Goal: Task Accomplishment & Management: Complete application form

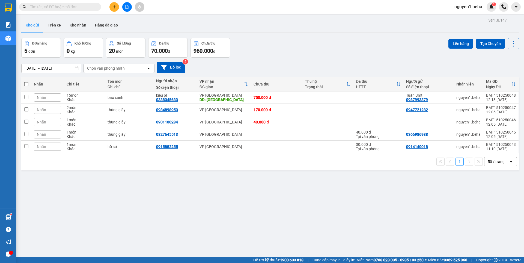
click at [127, 7] on icon "file-add" at bounding box center [127, 7] width 3 height 4
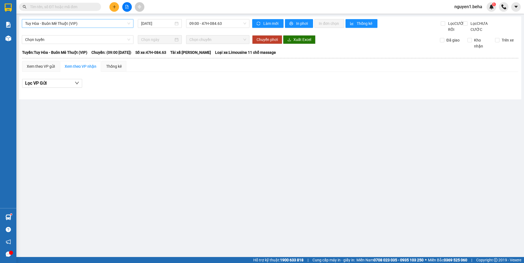
click at [119, 24] on span "Tuy Hòa - Buôn Mê Thuột (VIP)" at bounding box center [77, 23] width 105 height 8
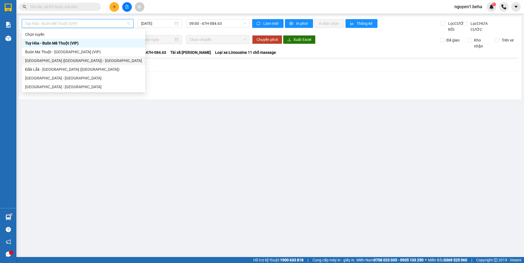
click at [127, 57] on div "[GEOGRAPHIC_DATA] ([GEOGRAPHIC_DATA]) - [GEOGRAPHIC_DATA]" at bounding box center [83, 60] width 123 height 9
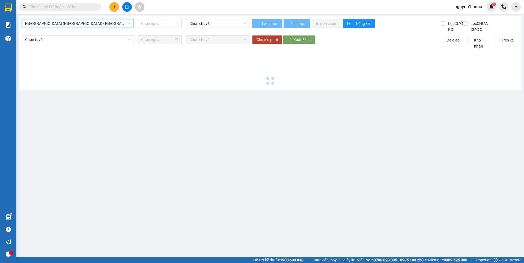
type input "[DATE]"
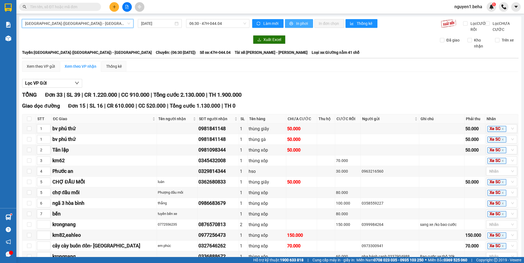
click at [290, 23] on icon "printer" at bounding box center [292, 24] width 4 height 4
click at [78, 5] on input "text" at bounding box center [62, 7] width 64 height 6
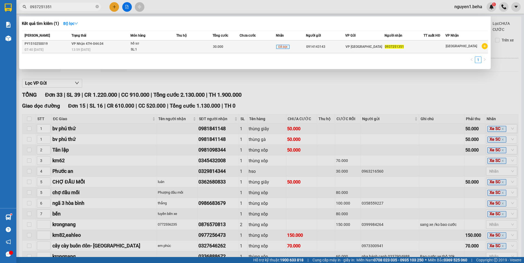
type input "0937251351"
click at [152, 49] on div "SL: 1" at bounding box center [151, 50] width 41 height 6
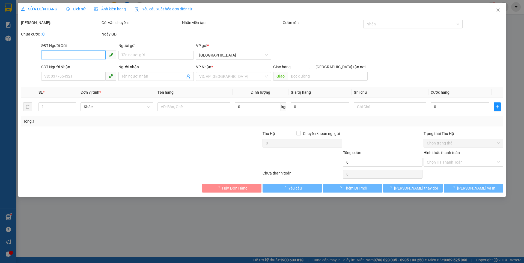
type input "0914143143"
type input "0937251351"
type input "30.000"
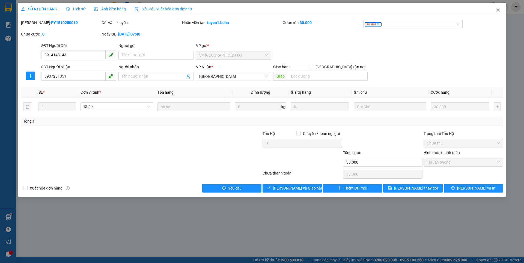
click at [119, 10] on span "Ảnh kiện hàng" at bounding box center [110, 9] width 32 height 4
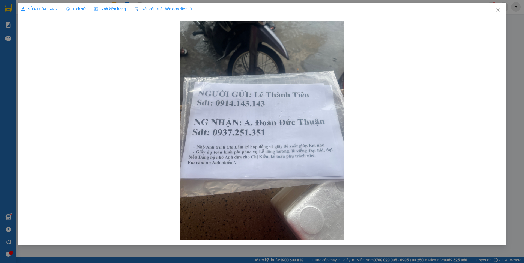
click at [31, 8] on span "SỬA ĐƠN HÀNG" at bounding box center [39, 9] width 36 height 4
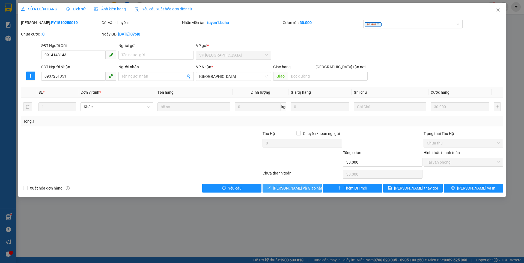
click at [300, 187] on span "[PERSON_NAME] và Giao hàng" at bounding box center [299, 188] width 52 height 6
type input "0"
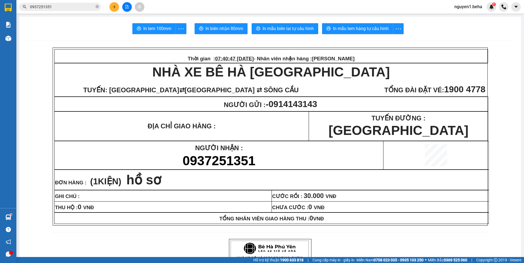
click at [95, 7] on span "0937251351" at bounding box center [60, 7] width 82 height 8
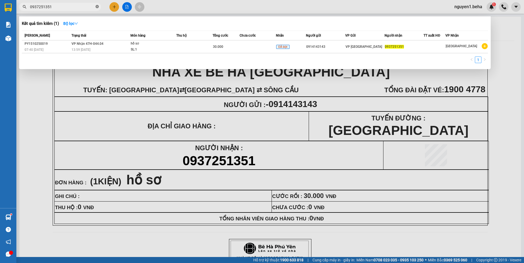
click at [96, 5] on icon "close-circle" at bounding box center [97, 6] width 3 height 3
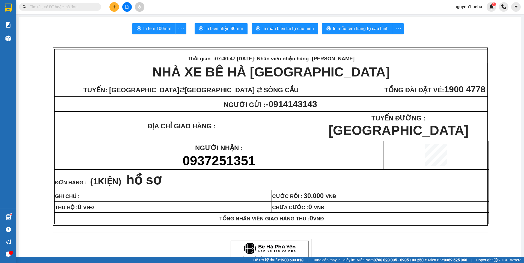
click at [89, 6] on input "text" at bounding box center [62, 7] width 64 height 6
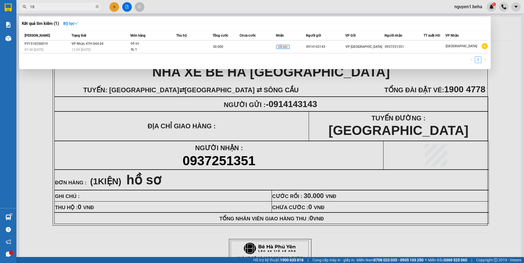
type input "180"
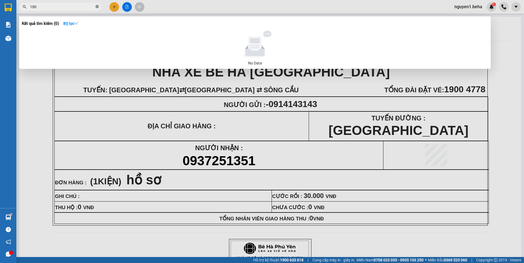
click at [97, 7] on icon "close-circle" at bounding box center [97, 6] width 3 height 3
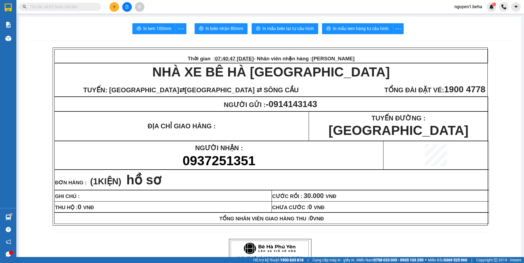
click at [65, 7] on input "text" at bounding box center [62, 7] width 64 height 6
click at [58, 9] on input "text" at bounding box center [62, 7] width 64 height 6
type input "9"
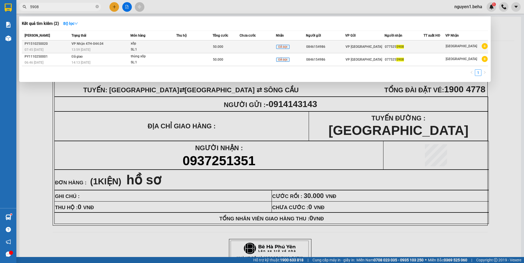
type input "5908"
click at [103, 48] on div "13:59 [DATE]" at bounding box center [101, 50] width 59 height 6
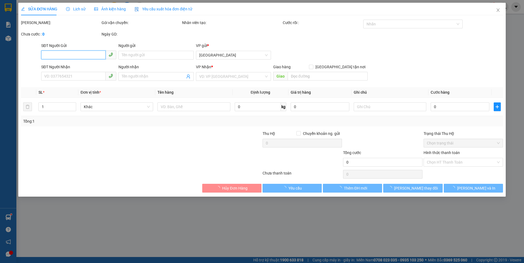
type input "0846154986"
type input "0775255908"
type input "50.000"
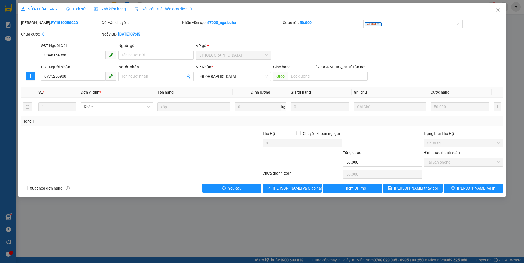
click at [107, 8] on span "Ảnh kiện hàng" at bounding box center [110, 9] width 32 height 4
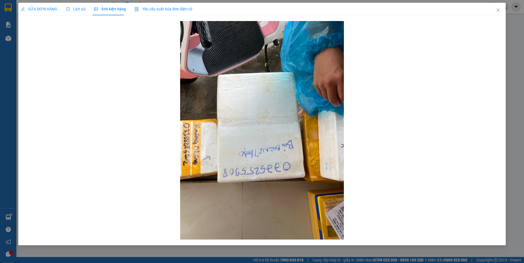
click at [47, 9] on span "SỬA ĐƠN HÀNG" at bounding box center [39, 9] width 36 height 4
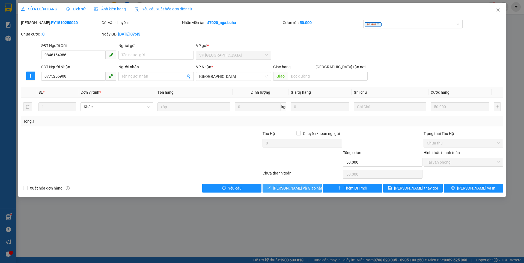
click at [298, 188] on span "[PERSON_NAME] và Giao hàng" at bounding box center [299, 188] width 52 height 6
type input "0"
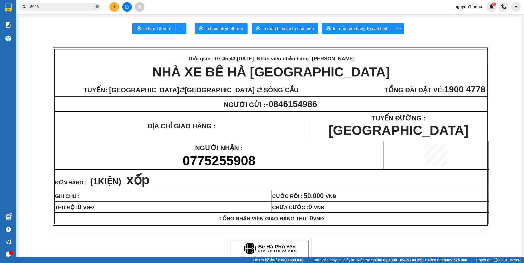
click at [98, 8] on icon "close-circle" at bounding box center [97, 6] width 3 height 3
click at [87, 7] on input "text" at bounding box center [62, 7] width 64 height 6
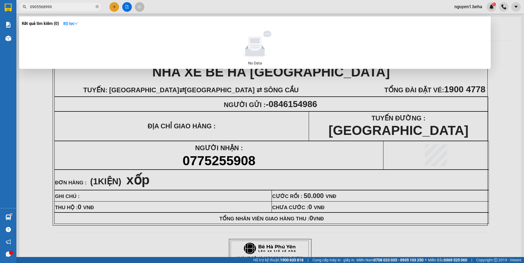
drag, startPoint x: 41, startPoint y: 5, endPoint x: 23, endPoint y: 9, distance: 18.0
click at [23, 9] on span "0905568999" at bounding box center [60, 7] width 82 height 8
drag, startPoint x: 43, startPoint y: 7, endPoint x: 19, endPoint y: 8, distance: 24.3
click at [19, 8] on span "0905568999" at bounding box center [60, 7] width 82 height 8
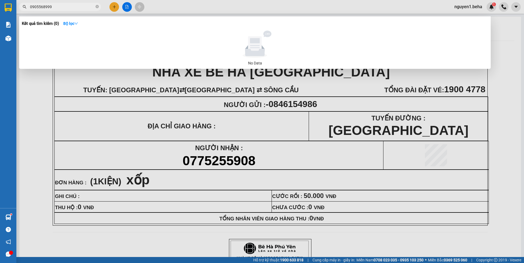
type input "8999"
click at [96, 7] on icon "close-circle" at bounding box center [97, 6] width 3 height 3
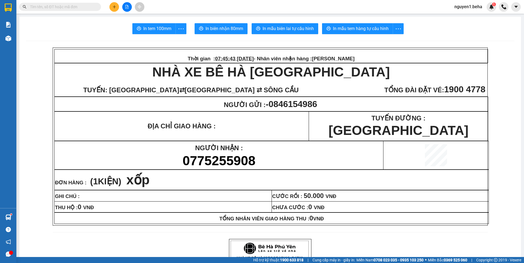
click at [81, 6] on input "text" at bounding box center [62, 7] width 64 height 6
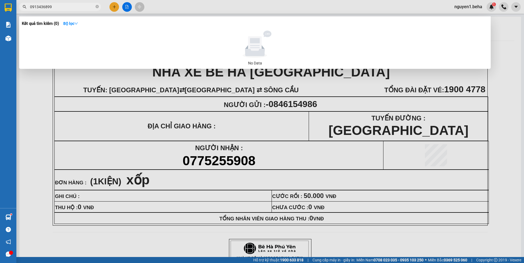
type input "0913436899"
click at [126, 6] on div at bounding box center [262, 131] width 524 height 263
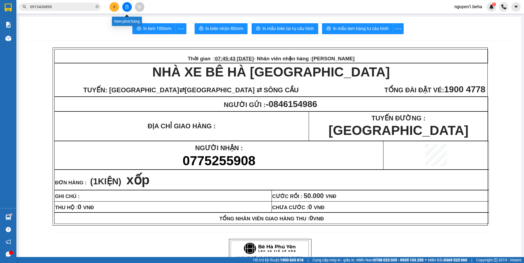
click at [126, 7] on icon "file-add" at bounding box center [127, 7] width 4 height 4
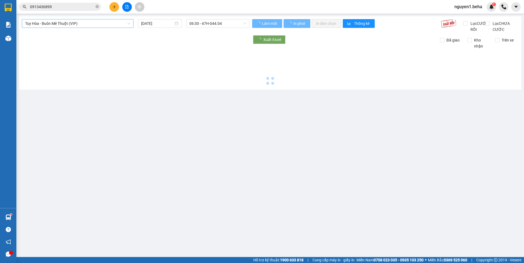
click at [103, 24] on span "Tuy Hòa - Buôn Mê Thuột (VIP)" at bounding box center [77, 23] width 105 height 8
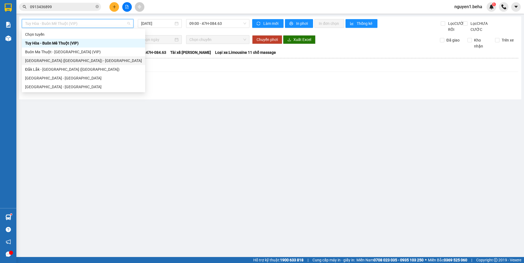
click at [58, 60] on div "[GEOGRAPHIC_DATA] ([GEOGRAPHIC_DATA]) - [GEOGRAPHIC_DATA]" at bounding box center [83, 61] width 117 height 6
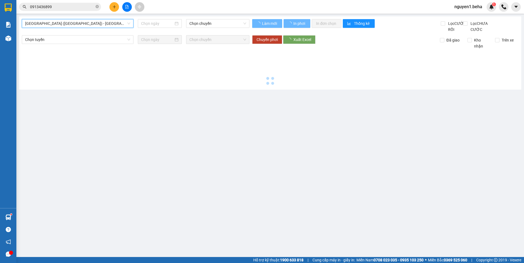
type input "[DATE]"
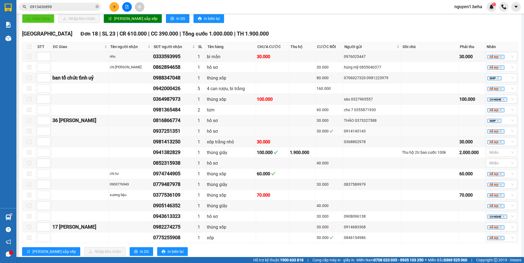
scroll to position [293, 0]
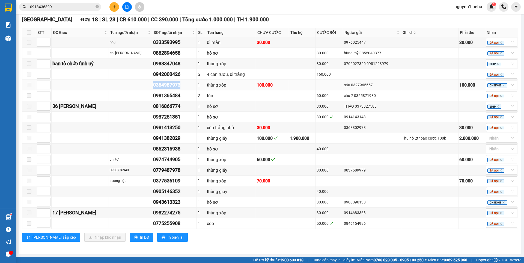
drag, startPoint x: 153, startPoint y: 85, endPoint x: 180, endPoint y: 88, distance: 27.2
click at [187, 87] on tr "0364987973 1 thùng xốp 100.000 sáu 0327965557 100.000 CH NGHE" at bounding box center [270, 85] width 496 height 11
copy div "0364987973"
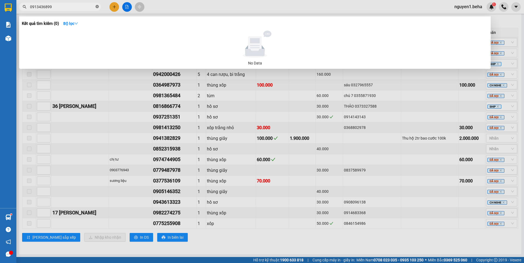
click at [96, 7] on icon "close-circle" at bounding box center [97, 6] width 3 height 3
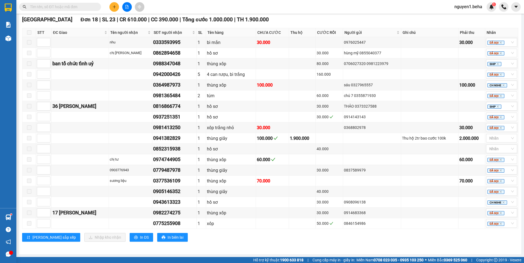
paste input "0364987973"
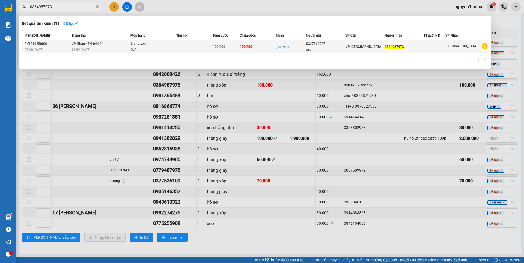
type input "0364987973"
click at [242, 47] on span "100.000" at bounding box center [246, 47] width 12 height 4
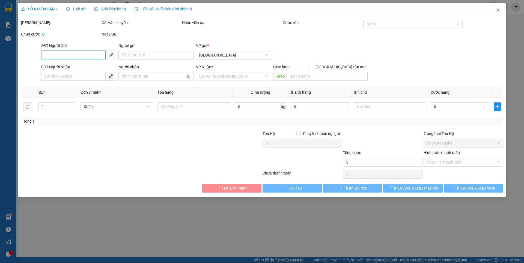
type input "0327965557"
type input "sáu"
type input "0364987973"
type input "100.000"
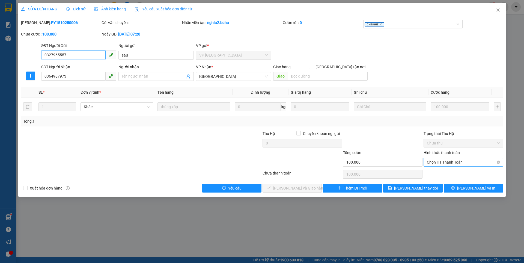
click at [451, 160] on span "Chọn HT Thanh Toán" at bounding box center [463, 162] width 73 height 8
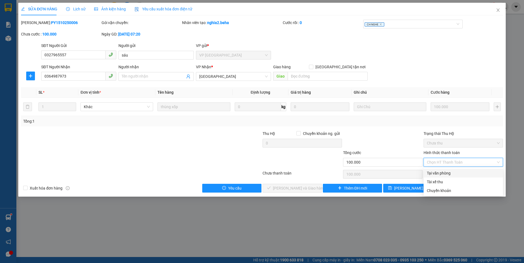
click at [436, 172] on div "Tại văn phòng" at bounding box center [463, 173] width 73 height 6
type input "0"
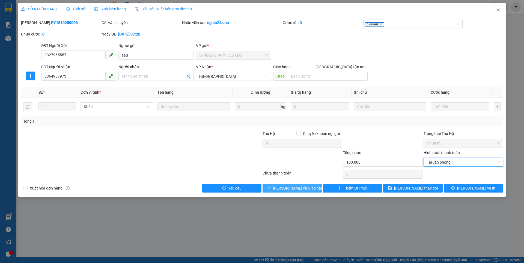
click at [306, 186] on span "[PERSON_NAME] và Giao hàng" at bounding box center [299, 188] width 52 height 6
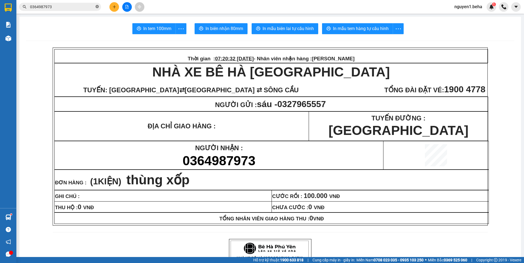
click at [98, 6] on icon "close-circle" at bounding box center [97, 6] width 3 height 3
click at [90, 7] on input "text" at bounding box center [62, 7] width 64 height 6
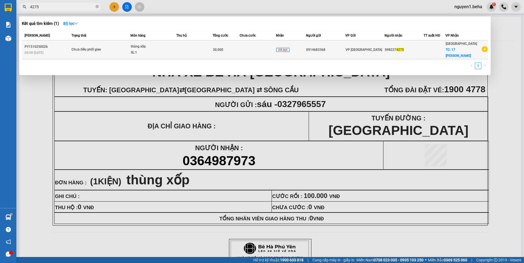
type input "4275"
click at [115, 47] on span "Chưa điều phối giao" at bounding box center [101, 50] width 59 height 6
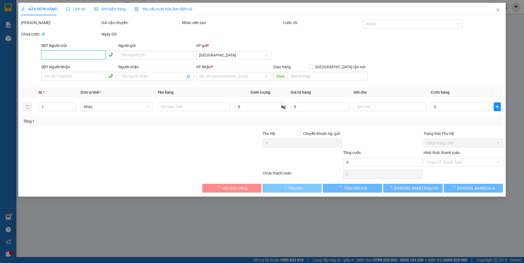
type input "0914683368"
type input "0982274275"
checkbox input "true"
type input "17 [PERSON_NAME]"
type input "30.000"
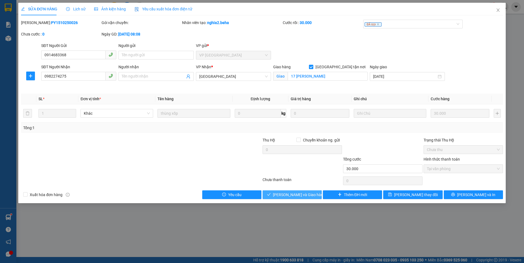
drag, startPoint x: 294, startPoint y: 194, endPoint x: 279, endPoint y: 170, distance: 28.1
click at [294, 194] on span "[PERSON_NAME] và Giao hàng" at bounding box center [299, 195] width 52 height 6
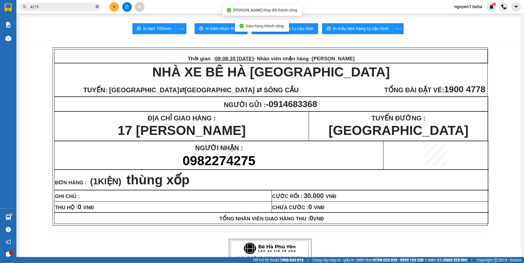
click at [98, 7] on icon "close-circle" at bounding box center [97, 6] width 3 height 3
click at [84, 8] on input "text" at bounding box center [62, 7] width 64 height 6
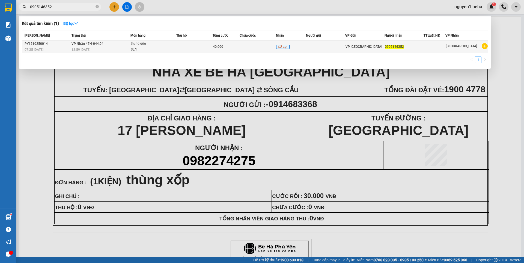
type input "0905146352"
click at [119, 47] on div "13:59 [DATE]" at bounding box center [101, 50] width 59 height 6
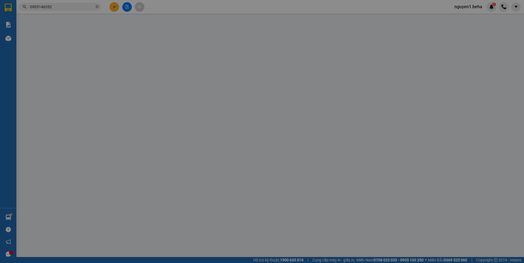
type input "0905146352"
type input "40.000"
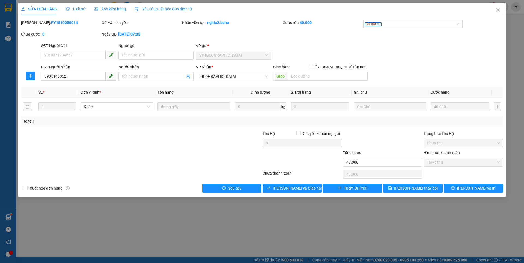
click at [113, 10] on span "Ảnh kiện hàng" at bounding box center [110, 9] width 32 height 4
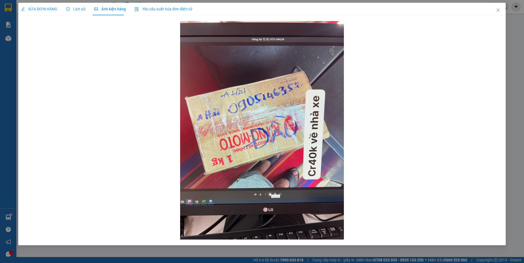
click at [40, 9] on span "SỬA ĐƠN HÀNG" at bounding box center [39, 9] width 36 height 4
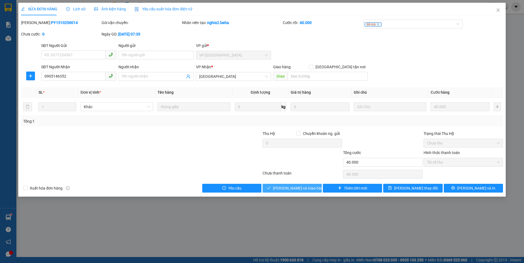
click at [294, 189] on span "[PERSON_NAME] và Giao hàng" at bounding box center [299, 188] width 52 height 6
type input "0"
